Goal: Task Accomplishment & Management: Use online tool/utility

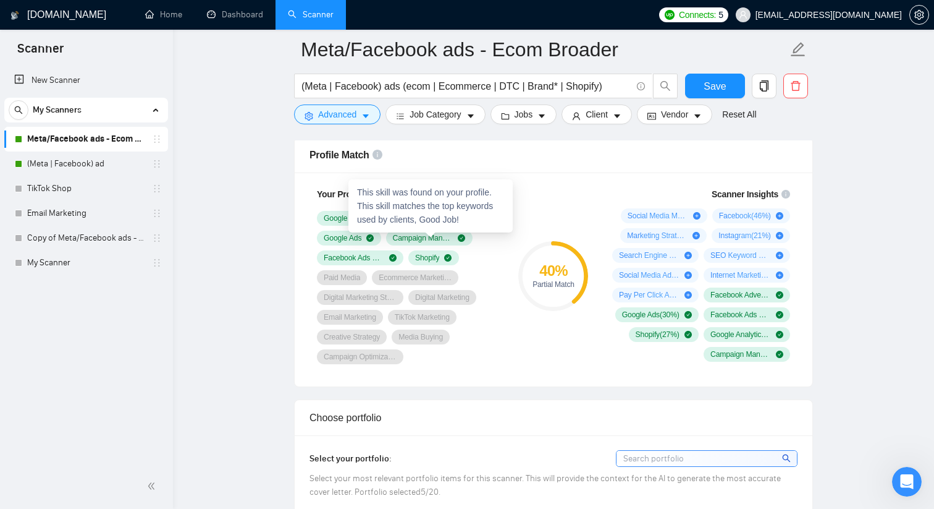
scroll to position [788, 0]
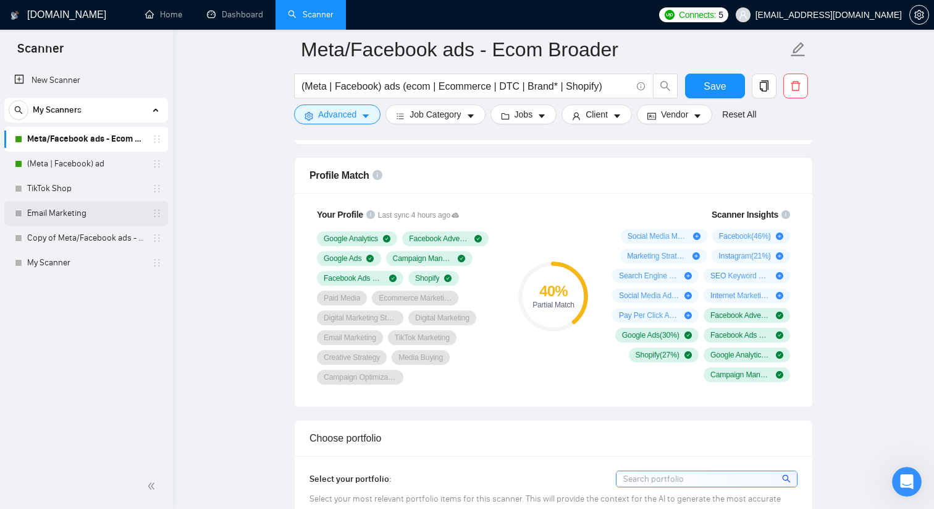
click at [85, 214] on link "Email Marketing" at bounding box center [85, 213] width 117 height 25
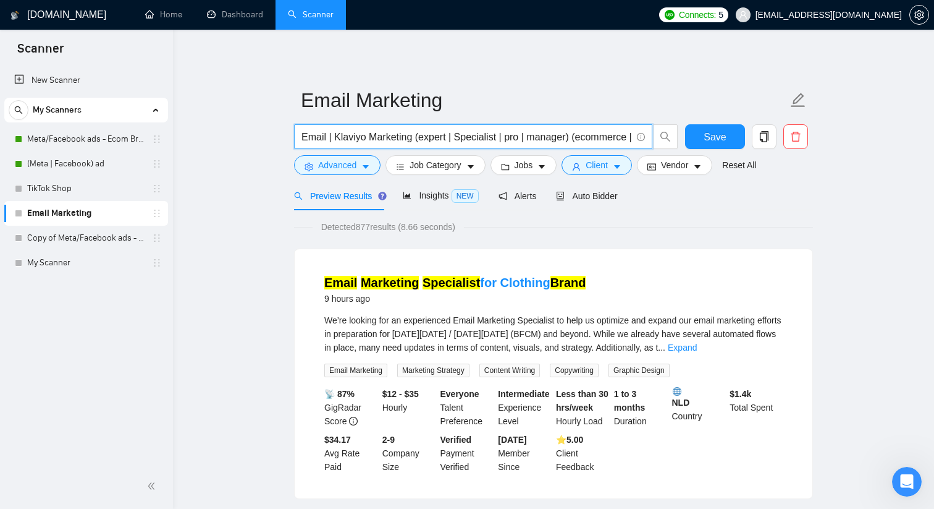
click at [483, 139] on input "Email | Klaviyo Marketing (expert | Specialist | pro | manager) (ecommerce | ec…" at bounding box center [467, 136] width 330 height 15
drag, startPoint x: 481, startPoint y: 136, endPoint x: 661, endPoint y: 129, distance: 180.6
click at [664, 133] on span "Email | Klaviyo Marketing (expert | Specialist | pro | manager) (ecommerce | ec…" at bounding box center [486, 136] width 384 height 25
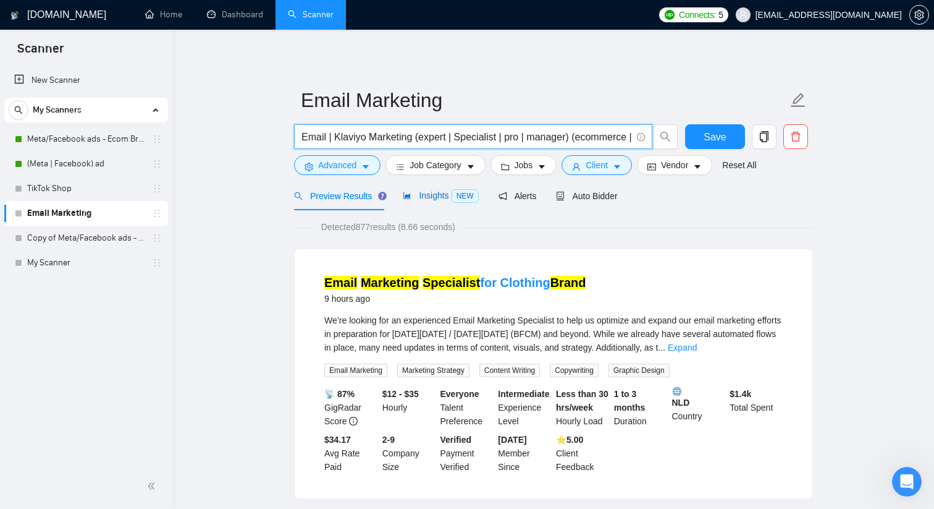
click at [442, 191] on span "Insights NEW" at bounding box center [440, 195] width 75 height 10
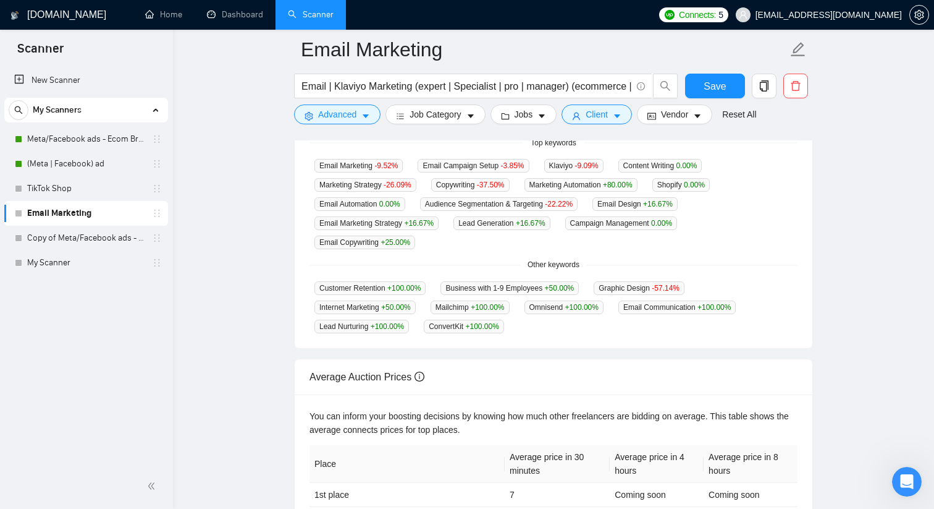
scroll to position [338, 0]
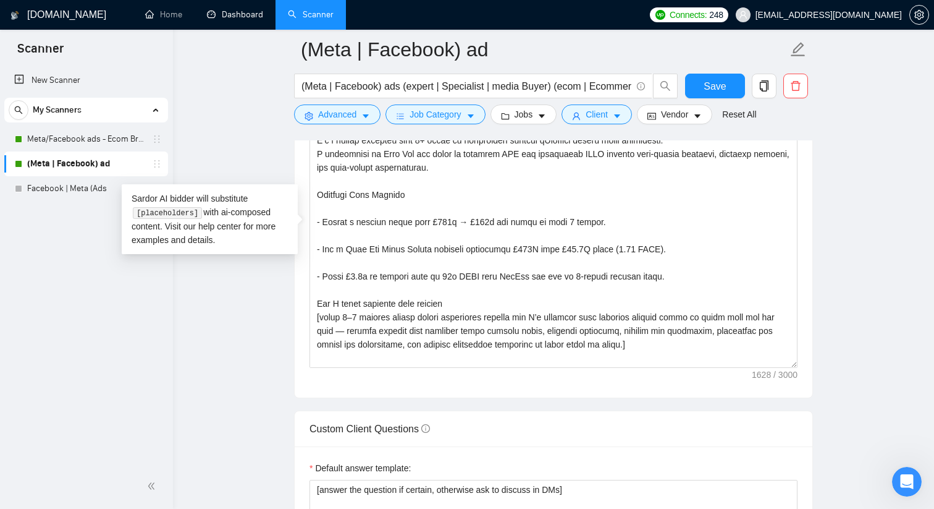
scroll to position [150, 0]
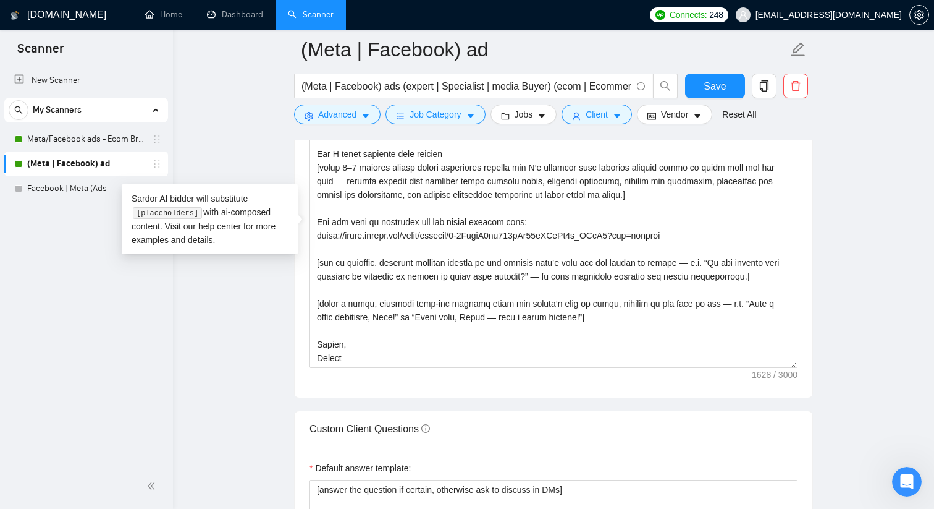
click at [110, 104] on div "My Scanners" at bounding box center [86, 110] width 155 height 25
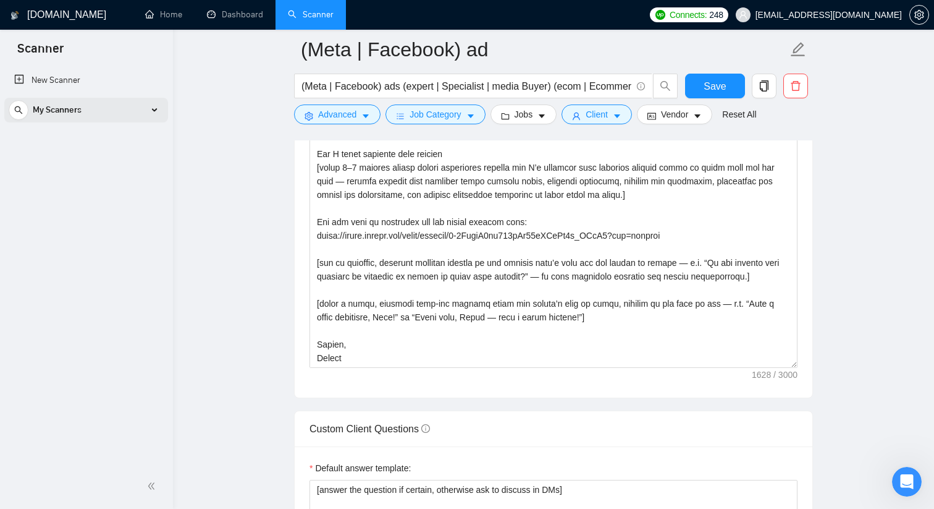
click at [111, 106] on div "My Scanners" at bounding box center [86, 110] width 155 height 25
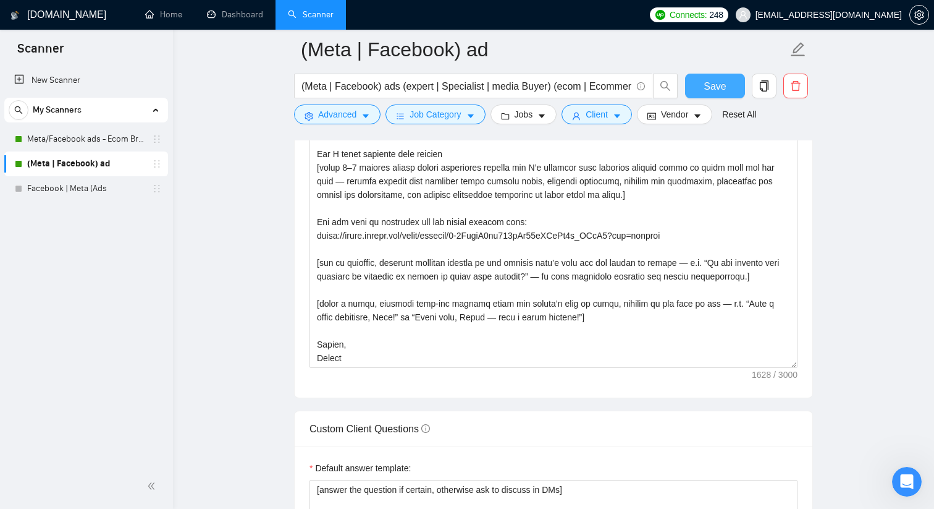
click at [697, 82] on button "Save" at bounding box center [715, 86] width 60 height 25
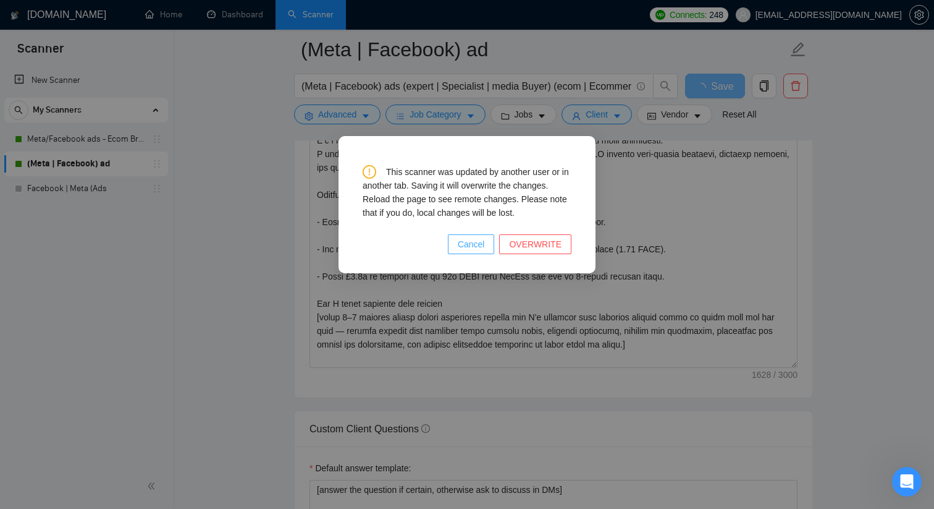
click at [470, 247] on span "Cancel" at bounding box center [471, 244] width 27 height 14
